Goal: Check status: Check status

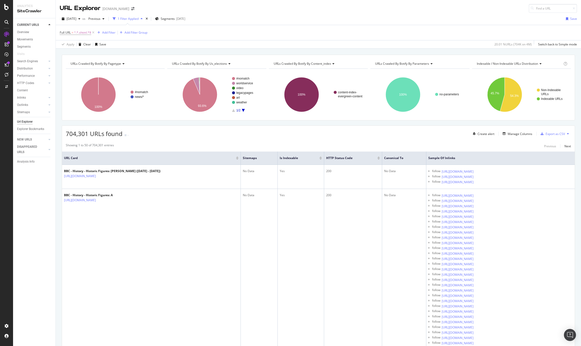
scroll to position [569, 0]
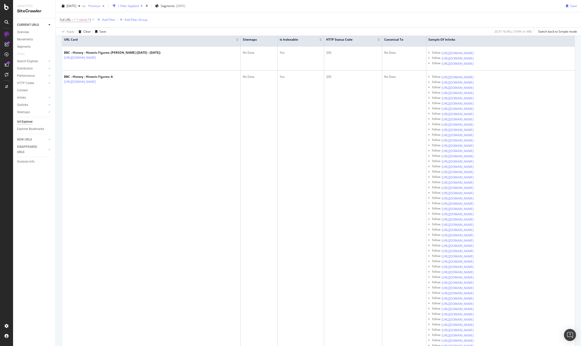
scroll to position [93, 0]
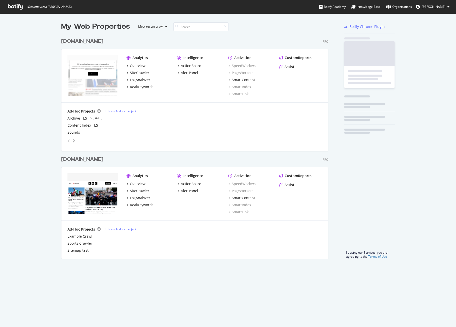
scroll to position [227, 271]
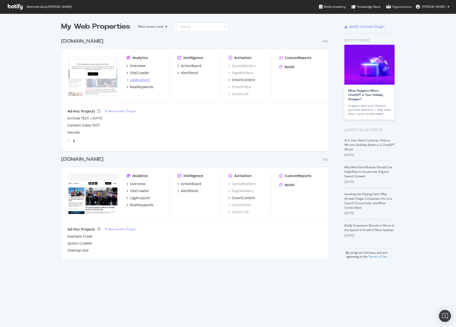
click at [147, 80] on div "LogAnalyzer" at bounding box center [140, 79] width 20 height 5
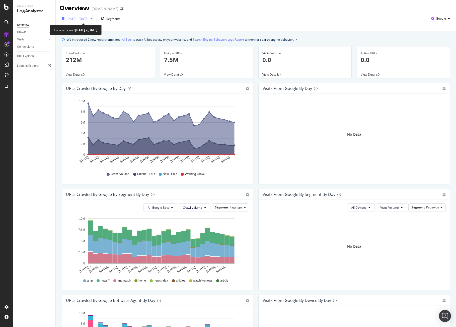
click at [89, 20] on span "[DATE] - [DATE]" at bounding box center [77, 19] width 22 height 4
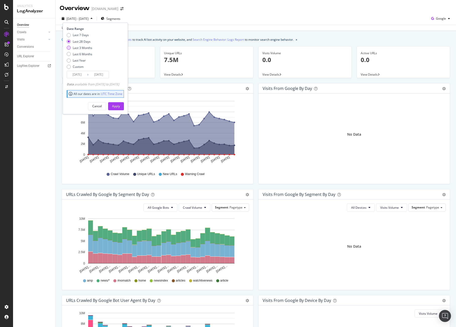
click at [86, 47] on div "Last 3 Months" at bounding box center [83, 48] width 20 height 4
type input "[DATE]"
click at [120, 104] on div "Apply" at bounding box center [116, 106] width 8 height 4
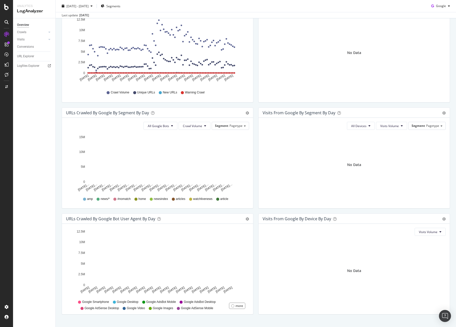
scroll to position [92, 0]
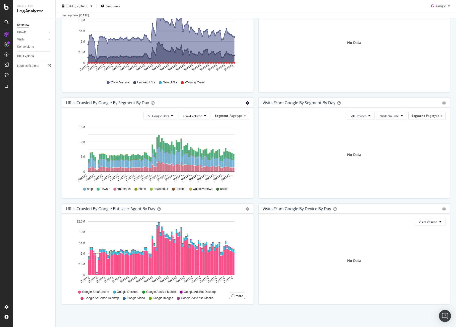
click at [230, 118] on span "Table" at bounding box center [233, 121] width 40 height 7
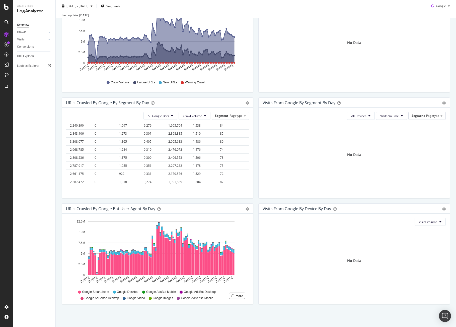
scroll to position [989, 44]
click at [244, 114] on div "Segment Pagetype" at bounding box center [230, 115] width 37 height 7
click at [252, 125] on div "All Google Bots Crawl Volume Segment Pagetype Pagetype Us_elections Content_ind…" at bounding box center [157, 153] width 191 height 90
click at [241, 113] on span "Timeline (by Value)" at bounding box center [233, 112] width 40 height 7
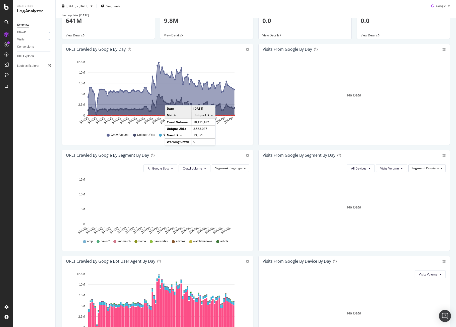
scroll to position [0, 0]
